Goal: Task Accomplishment & Management: Complete application form

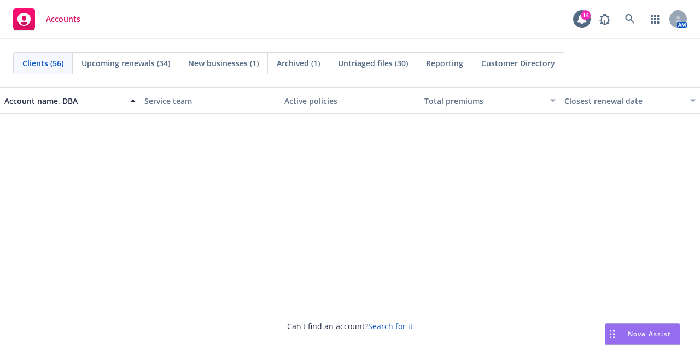
scroll to position [821, 0]
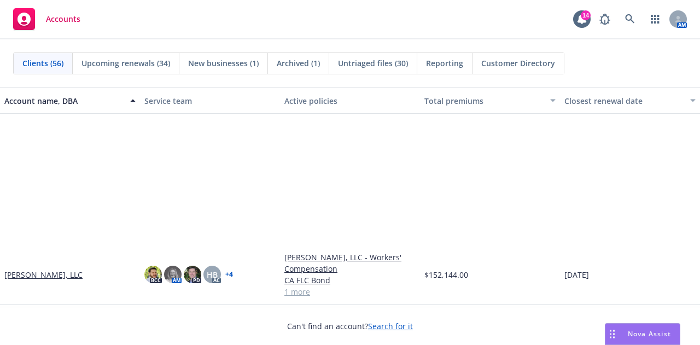
scroll to position [182, 0]
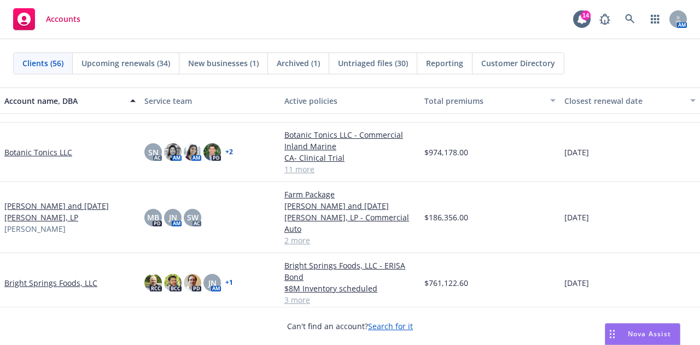
click at [56, 280] on link "Bright Springs Foods, LLC" at bounding box center [50, 282] width 93 height 11
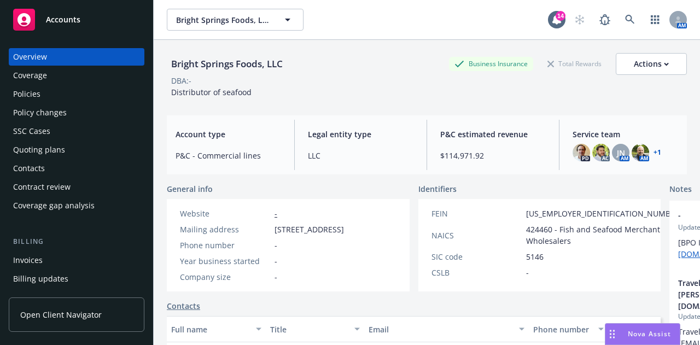
click at [48, 102] on div "Policies" at bounding box center [76, 94] width 127 height 18
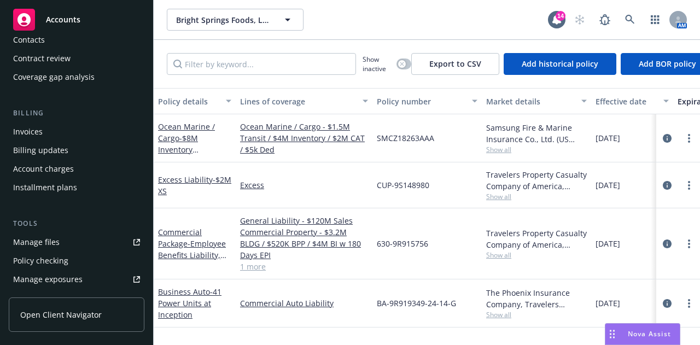
scroll to position [182, 0]
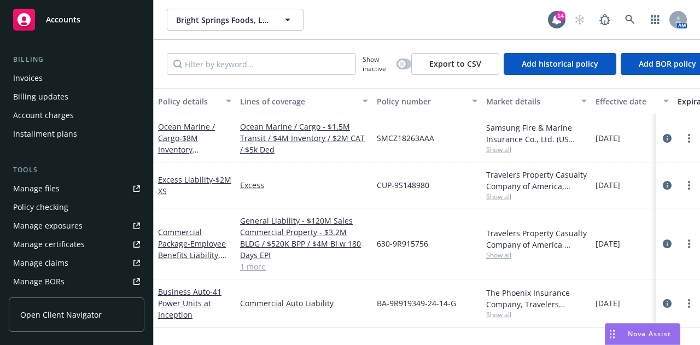
click at [134, 192] on icon at bounding box center [137, 188] width 7 height 7
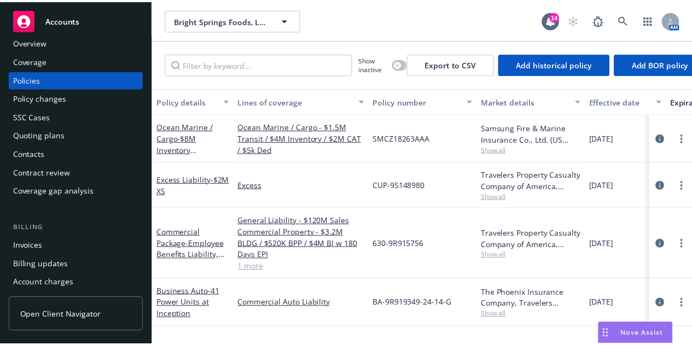
scroll to position [0, 0]
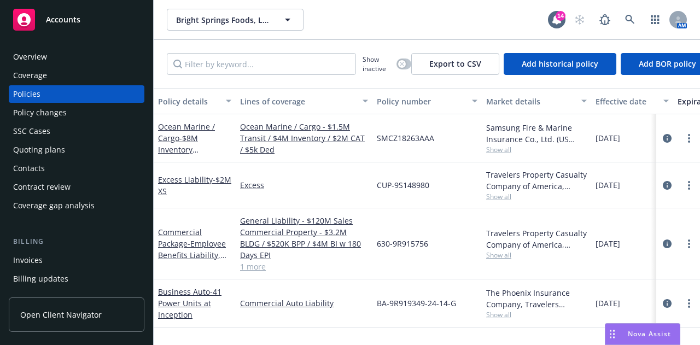
click at [76, 121] on div "Policy changes" at bounding box center [76, 113] width 127 height 18
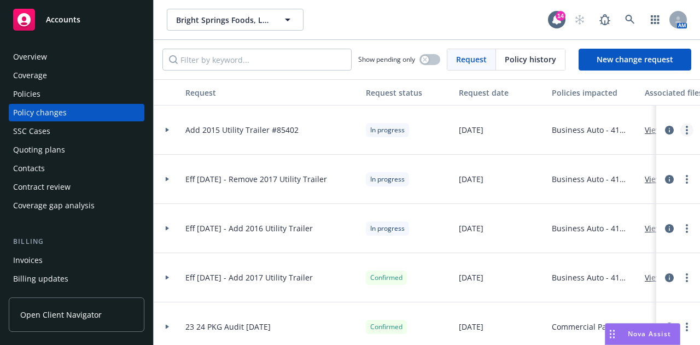
click at [681, 136] on link "more" at bounding box center [687, 130] width 13 height 13
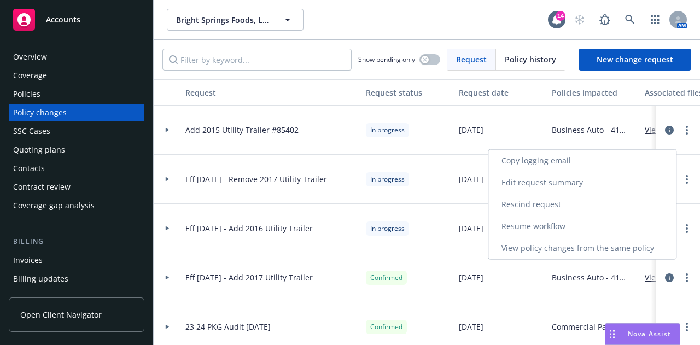
click at [570, 230] on link "Resume workflow" at bounding box center [583, 227] width 188 height 22
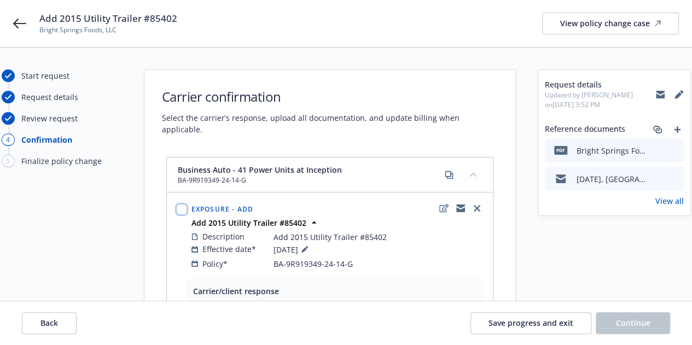
click at [186, 204] on input "checkbox" at bounding box center [181, 209] width 11 height 11
checkbox input "true"
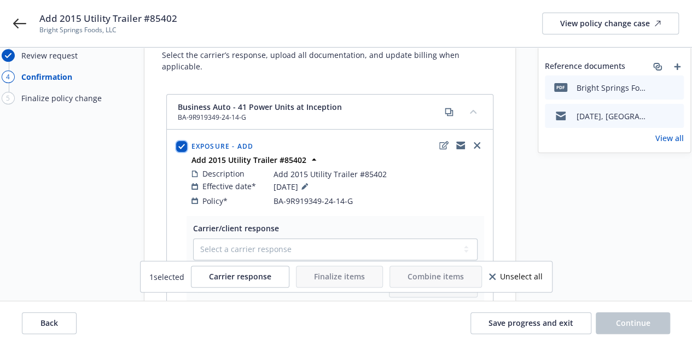
scroll to position [91, 0]
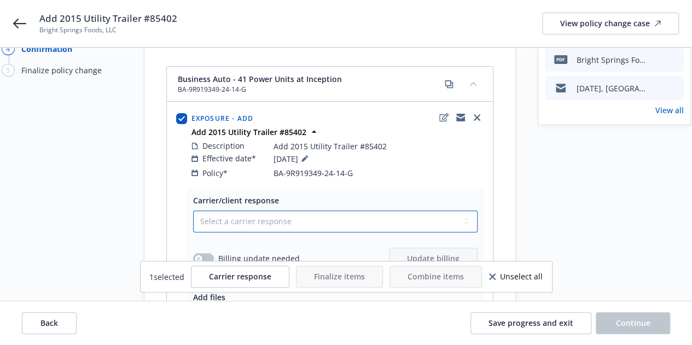
click at [339, 211] on select "Select a carrier response Accepted Accepted with revision No endorsement needed…" at bounding box center [335, 222] width 285 height 22
select select "ACCEPTED"
click at [198, 211] on select "Select a carrier response Accepted Accepted with revision No endorsement needed…" at bounding box center [335, 222] width 285 height 22
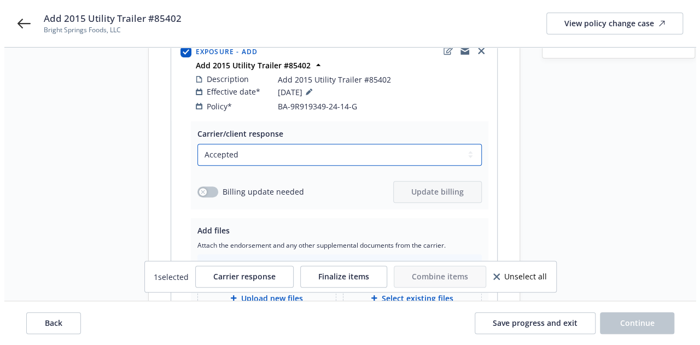
scroll to position [182, 0]
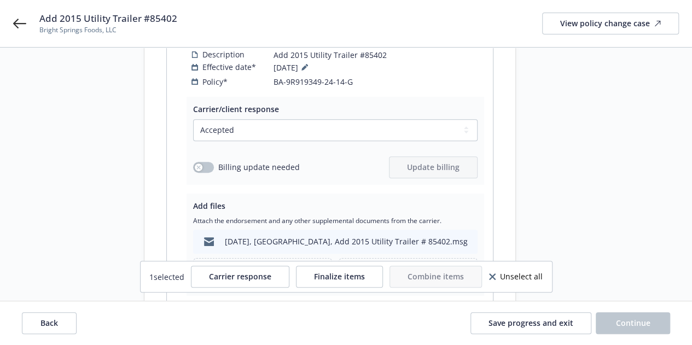
click at [212, 156] on div "Billing update needed Update billing" at bounding box center [335, 167] width 285 height 22
click at [212, 162] on button "button" at bounding box center [203, 167] width 21 height 11
click at [417, 162] on span "Update billing" at bounding box center [433, 167] width 53 height 10
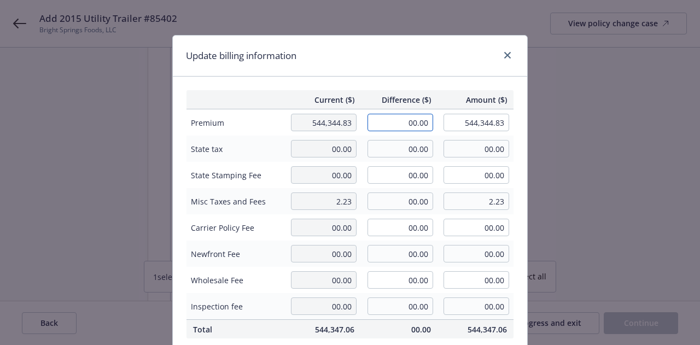
click at [390, 129] on input "00.00" at bounding box center [401, 123] width 66 height 18
type input "235.10"
type input "544,579.93"
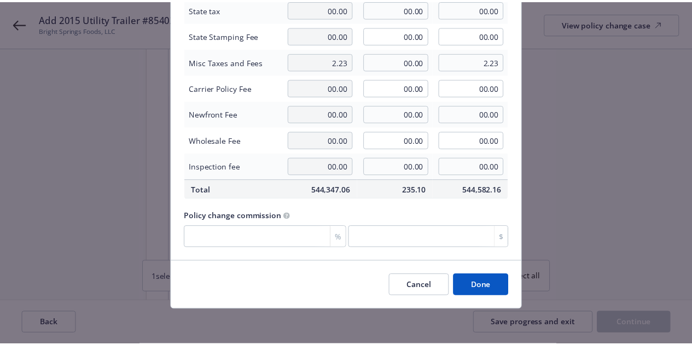
scroll to position [153, 0]
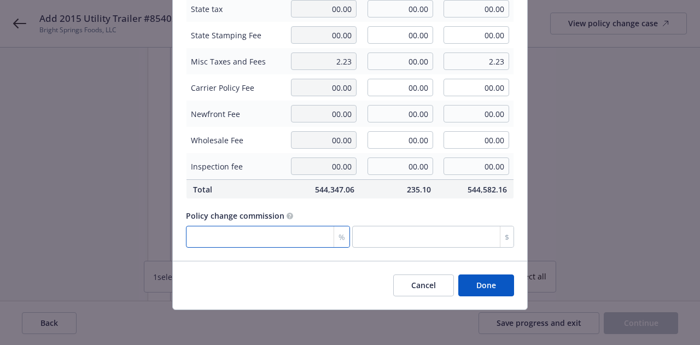
click at [255, 226] on input "number" at bounding box center [268, 237] width 164 height 22
type input "0"
click at [494, 278] on button "Done" at bounding box center [487, 286] width 56 height 22
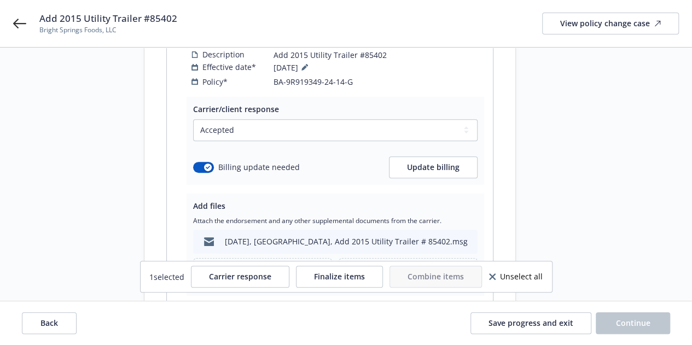
scroll to position [272, 0]
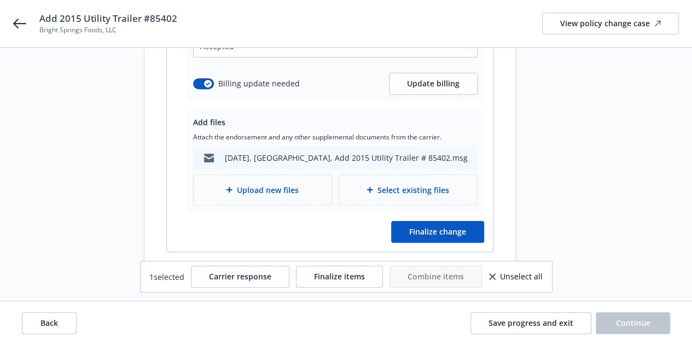
click at [347, 189] on div "Select existing files" at bounding box center [408, 190] width 138 height 30
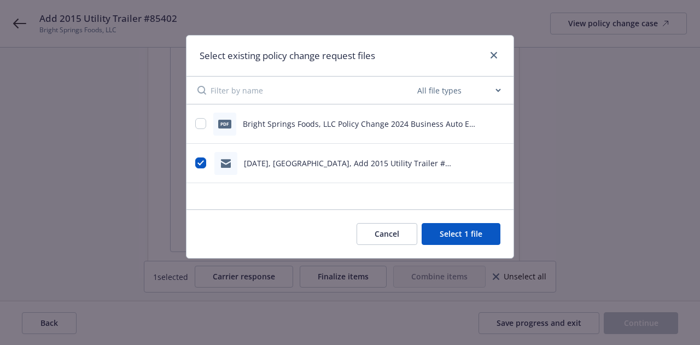
click at [382, 238] on button "Cancel" at bounding box center [387, 234] width 61 height 22
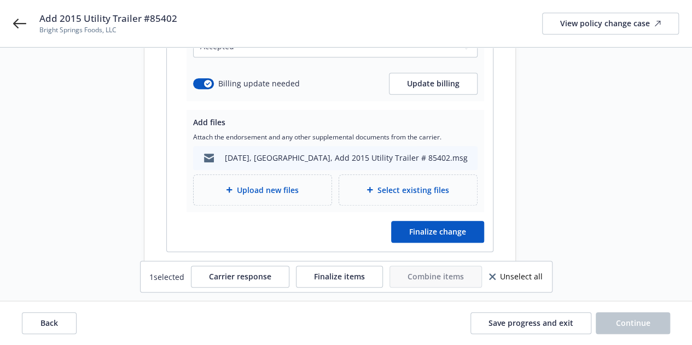
click at [175, 198] on div "Carrier/client response Select a carrier response Accepted Accepted with revisi…" at bounding box center [330, 132] width 326 height 239
click at [258, 184] on span "Upload new files" at bounding box center [268, 189] width 62 height 11
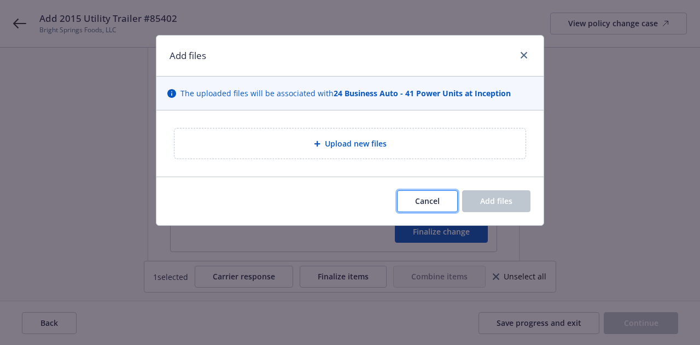
click at [408, 212] on button "Cancel" at bounding box center [427, 201] width 61 height 22
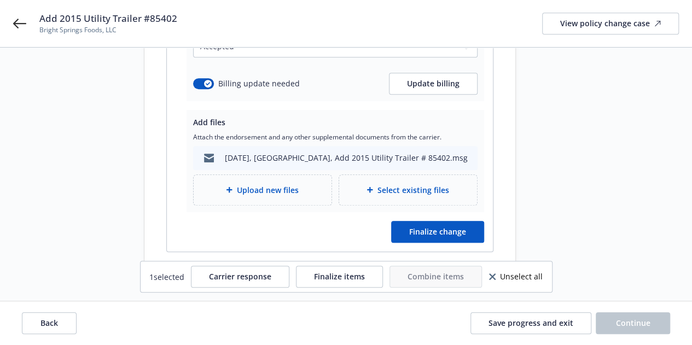
click at [398, 184] on span "Select existing files" at bounding box center [414, 189] width 72 height 11
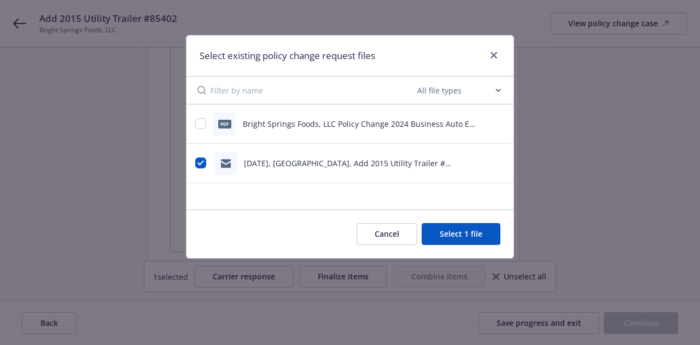
click at [439, 90] on select "All file types Agreements Allocations Annual Service Cycle - Financial snapshot…" at bounding box center [459, 90] width 88 height 22
select select "Endorsement"
click at [415, 81] on select "All file types Agreements Allocations Annual Service Cycle - Financial snapshot…" at bounding box center [459, 90] width 88 height 22
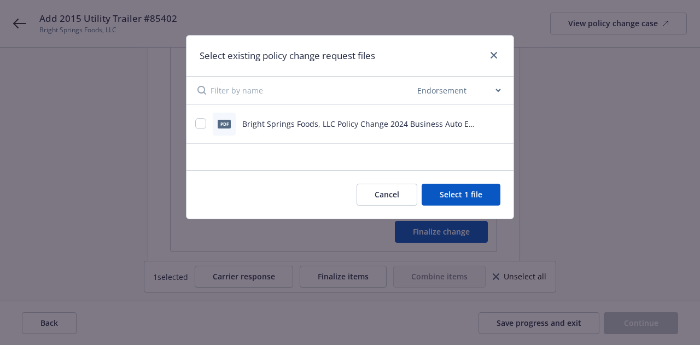
click at [500, 127] on icon "preview file" at bounding box center [499, 124] width 10 height 8
click at [201, 125] on input "checkbox" at bounding box center [200, 123] width 11 height 11
checkbox input "true"
click at [455, 195] on button "Select 2 files" at bounding box center [459, 195] width 83 height 22
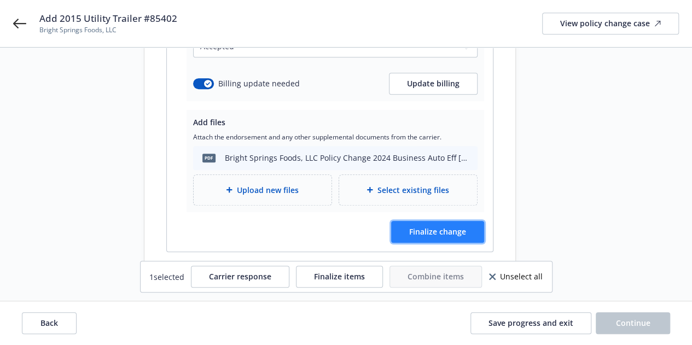
click at [443, 229] on span "Finalize change" at bounding box center [437, 232] width 57 height 10
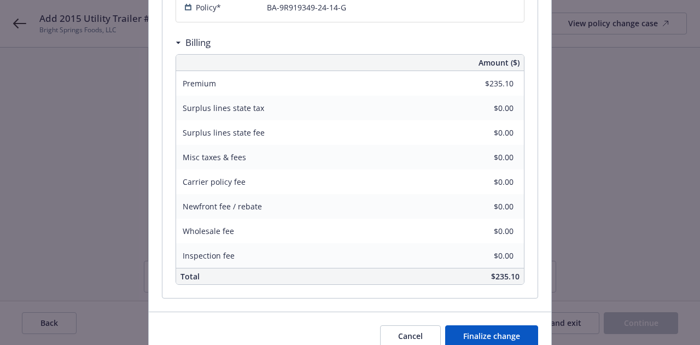
scroll to position [364, 0]
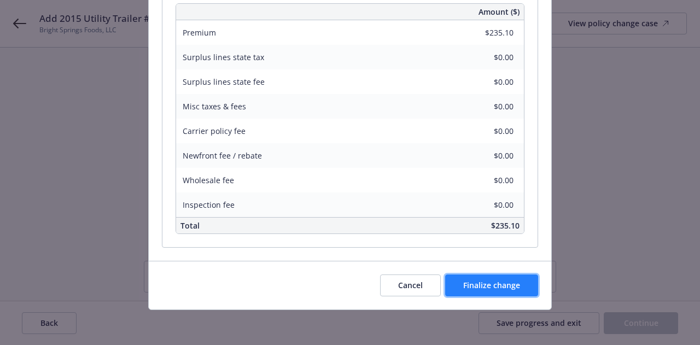
click at [500, 291] on span "Finalize change" at bounding box center [491, 285] width 57 height 10
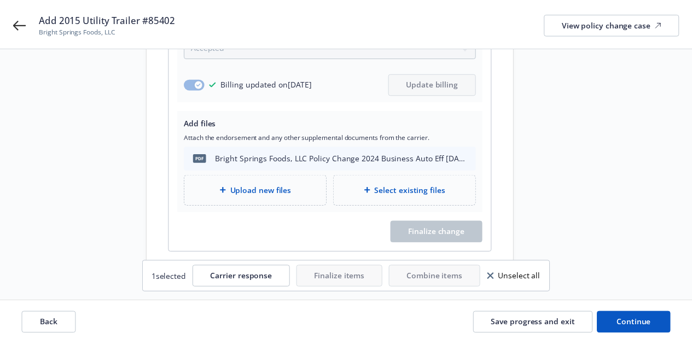
scroll to position [271, 0]
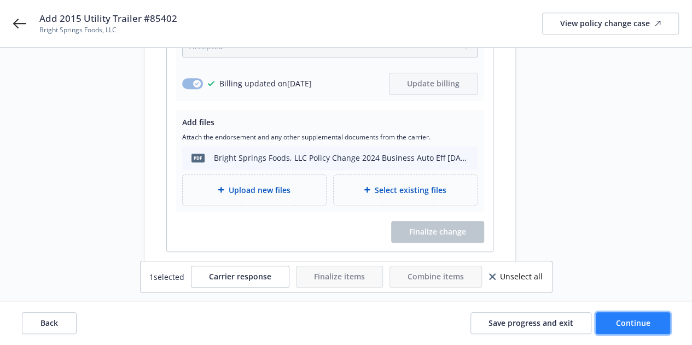
click at [616, 318] on span "Continue" at bounding box center [633, 323] width 34 height 10
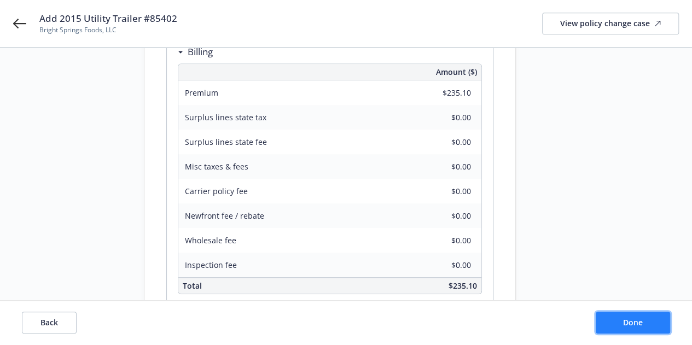
click at [615, 319] on button "Done" at bounding box center [633, 323] width 74 height 22
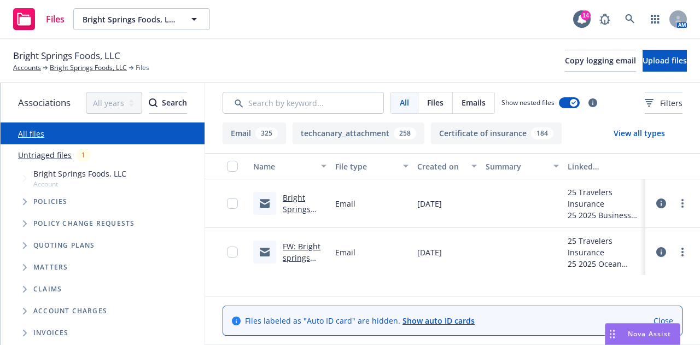
click at [57, 161] on link "Untriaged files" at bounding box center [45, 154] width 54 height 11
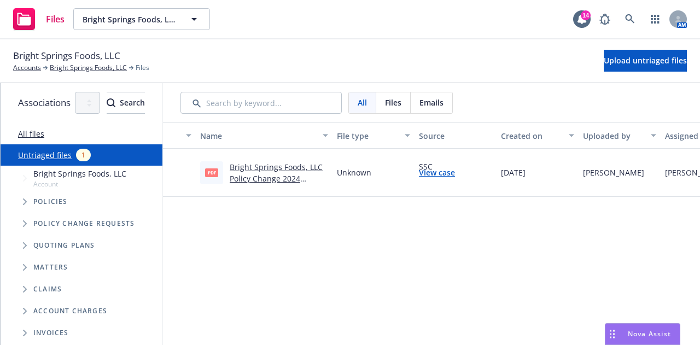
click at [323, 187] on link "Bright Springs Foods, LLC Policy Change 2024 Business Auto Eff 08-19-2025.pdf" at bounding box center [276, 184] width 93 height 45
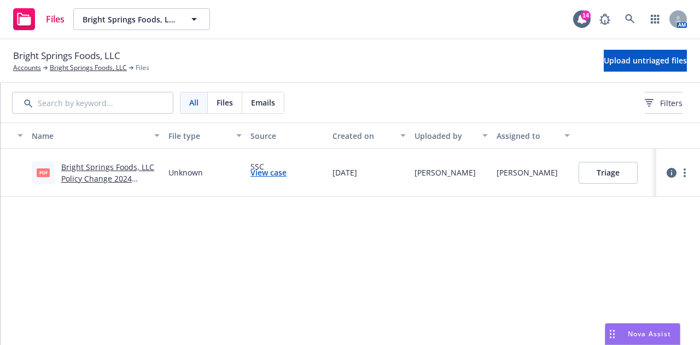
scroll to position [0, 207]
click at [613, 176] on button "Triage" at bounding box center [608, 173] width 59 height 22
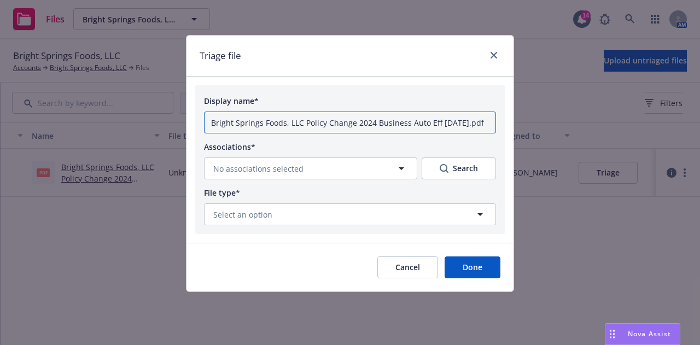
click at [323, 120] on input "Bright Springs Foods, LLC Policy Change 2024 Business Auto Eff 08-19-2025.pdf" at bounding box center [350, 123] width 292 height 22
click at [489, 52] on link "close" at bounding box center [494, 55] width 13 height 13
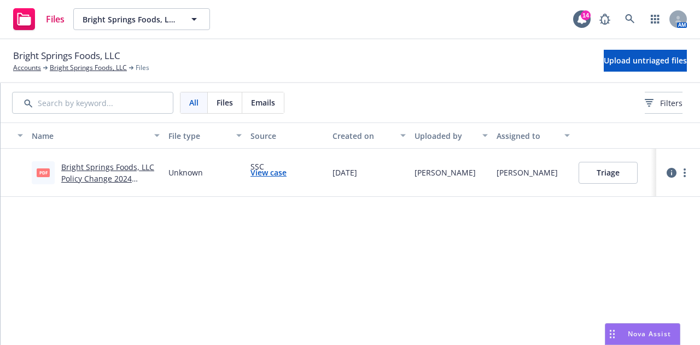
scroll to position [0, 212]
click at [599, 173] on button "Triage" at bounding box center [608, 173] width 59 height 22
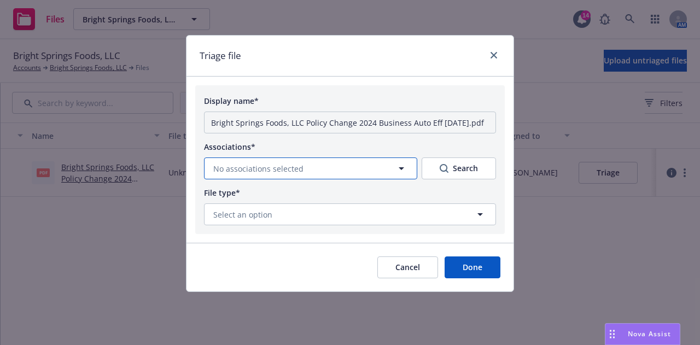
click at [300, 178] on button "No associations selected" at bounding box center [310, 169] width 213 height 22
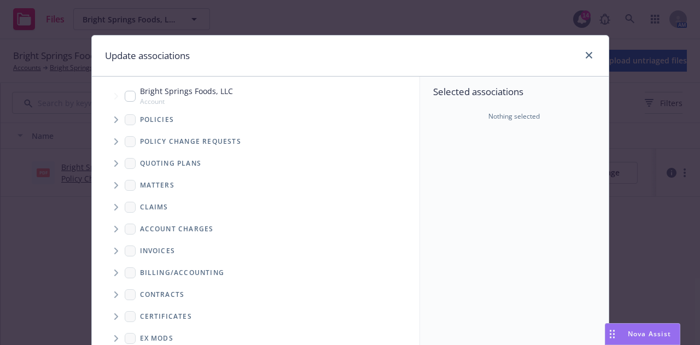
scroll to position [0, 0]
click at [112, 120] on span "Tree Example" at bounding box center [116, 120] width 18 height 18
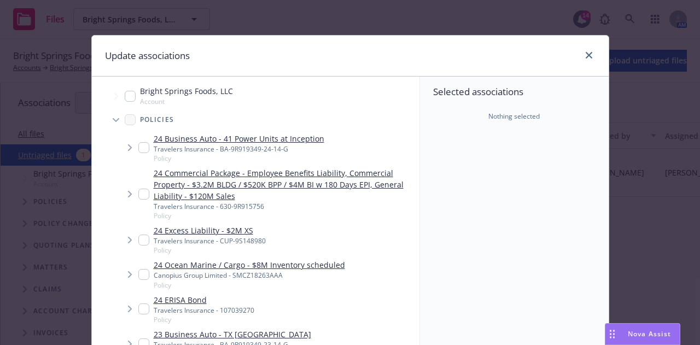
click at [113, 123] on icon "Tree Example" at bounding box center [116, 120] width 7 height 4
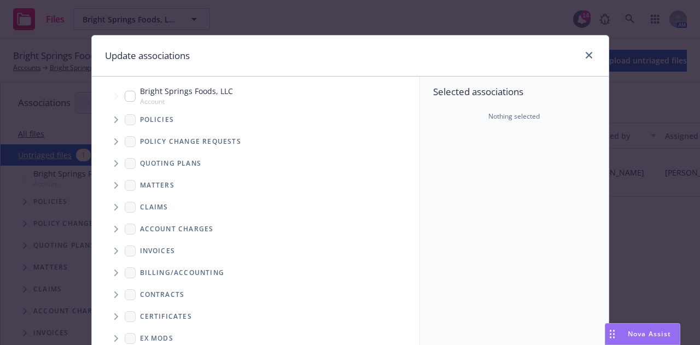
click at [114, 145] on icon "Tree Example" at bounding box center [116, 141] width 4 height 7
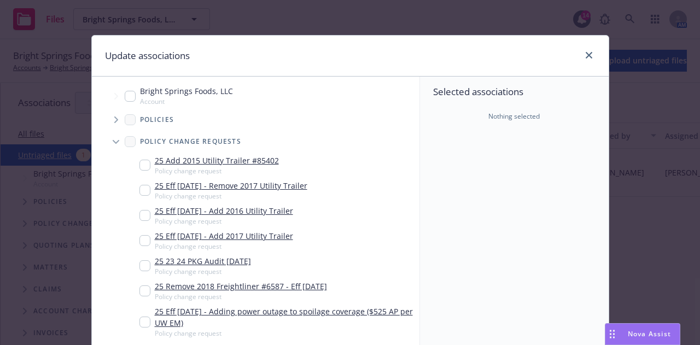
click at [140, 167] on input "Tree Example" at bounding box center [145, 165] width 11 height 11
checkbox input "true"
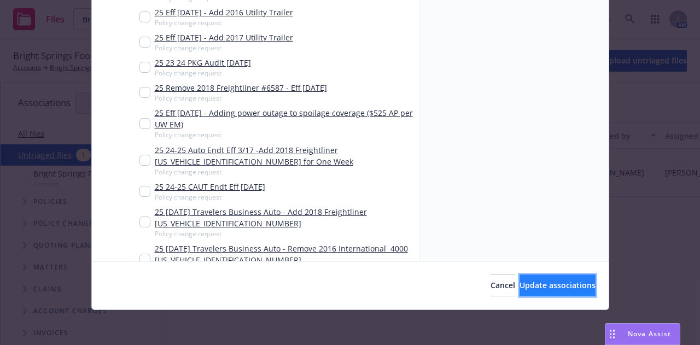
click at [523, 285] on span "Update associations" at bounding box center [558, 285] width 76 height 10
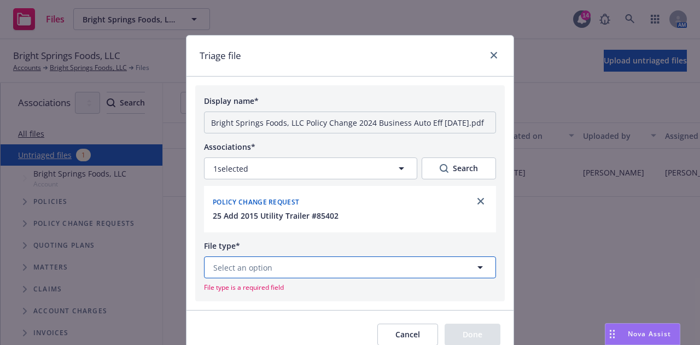
click at [227, 274] on span "Select an option" at bounding box center [242, 267] width 59 height 11
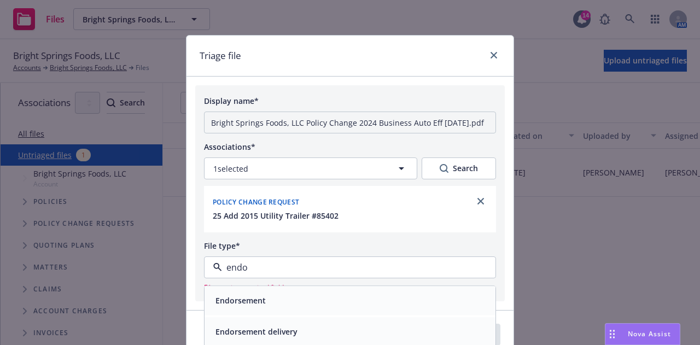
type input "endor"
click at [285, 312] on div "Endorsement" at bounding box center [350, 301] width 291 height 29
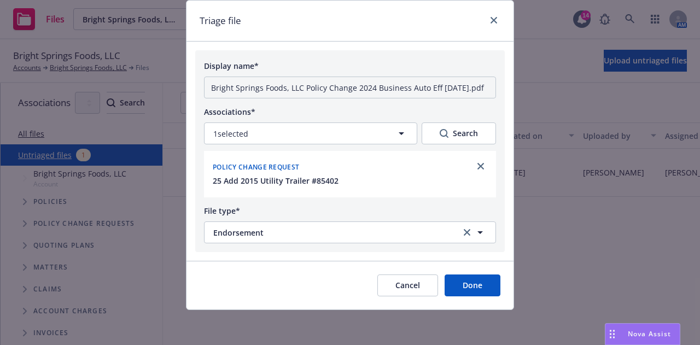
scroll to position [67, 0]
click at [464, 288] on button "Done" at bounding box center [473, 286] width 56 height 22
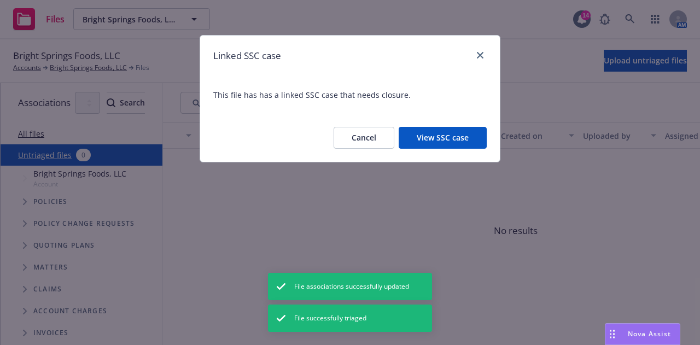
click at [453, 147] on button "View SSC case" at bounding box center [443, 138] width 88 height 22
